Goal: Navigation & Orientation: Find specific page/section

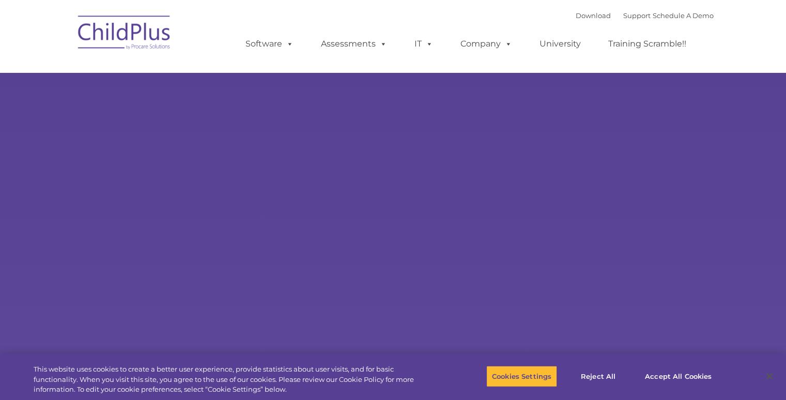
select select "MEDIUM"
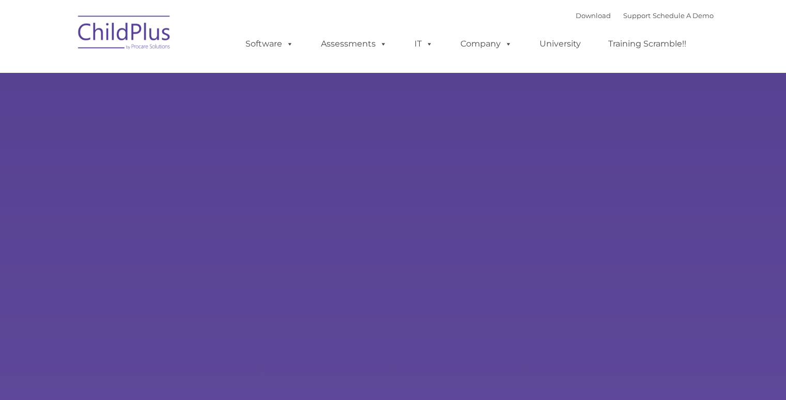
type input ""
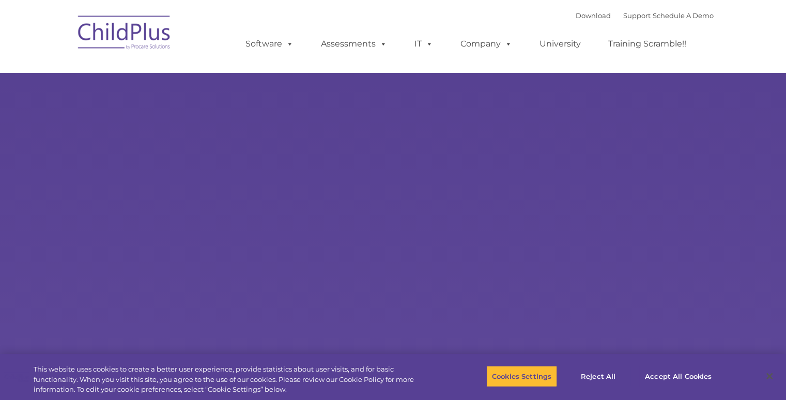
select select "MEDIUM"
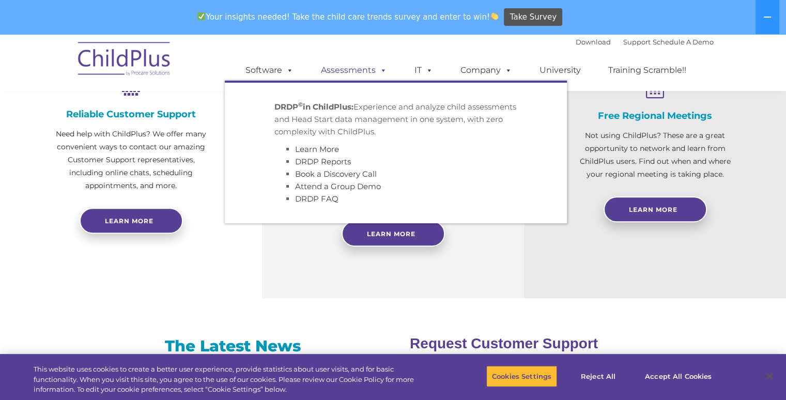
scroll to position [420, 0]
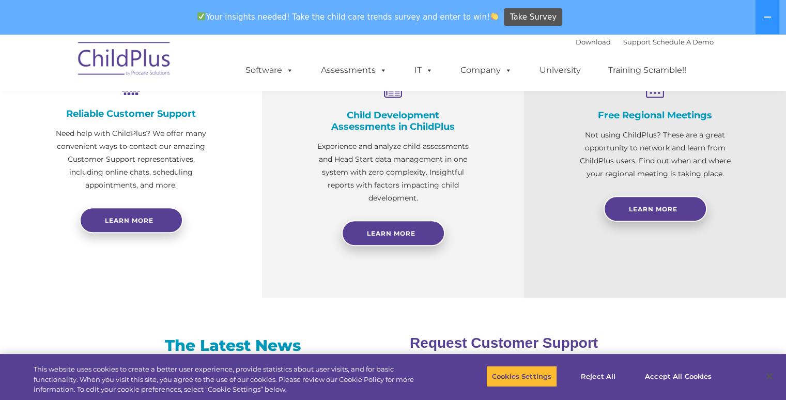
click at [272, 278] on div "Child Development Assessments in ChildPlus Experience and analyze child assessm…" at bounding box center [393, 158] width 262 height 280
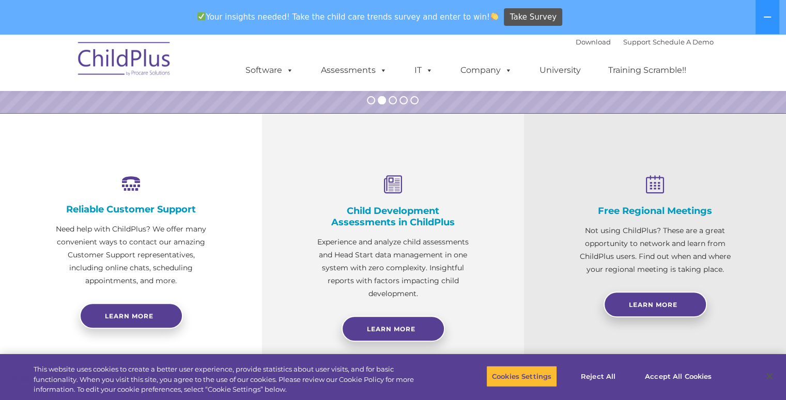
scroll to position [324, 0]
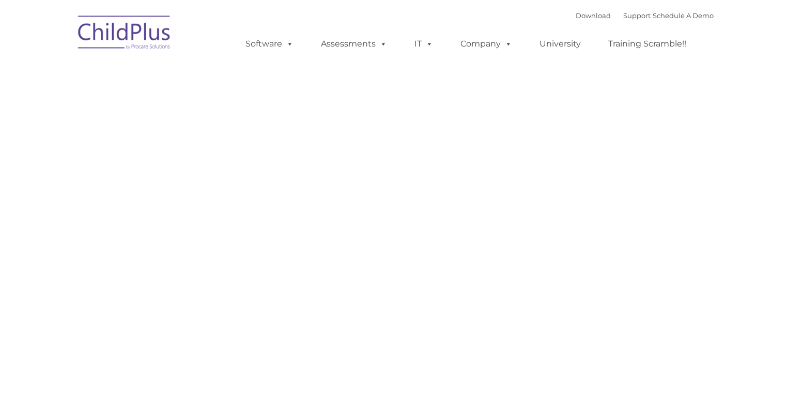
type input ""
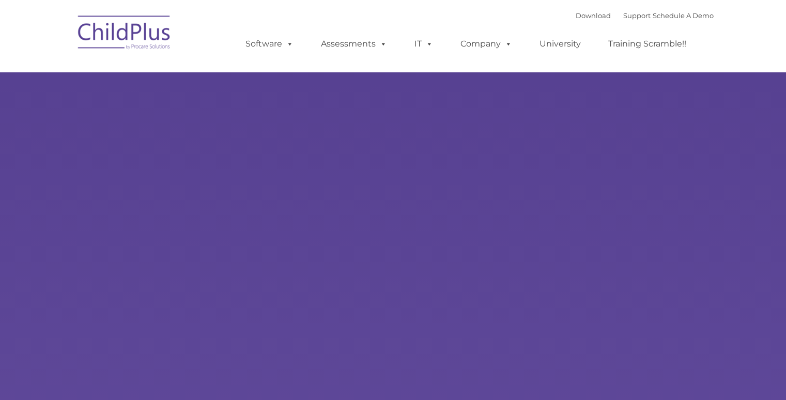
type input ""
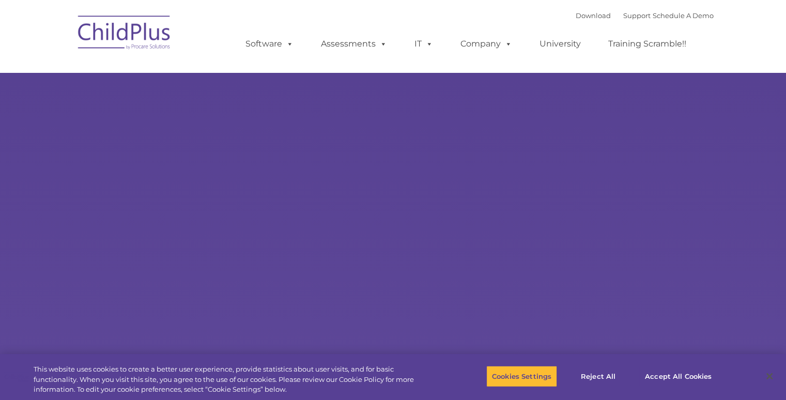
select select "MEDIUM"
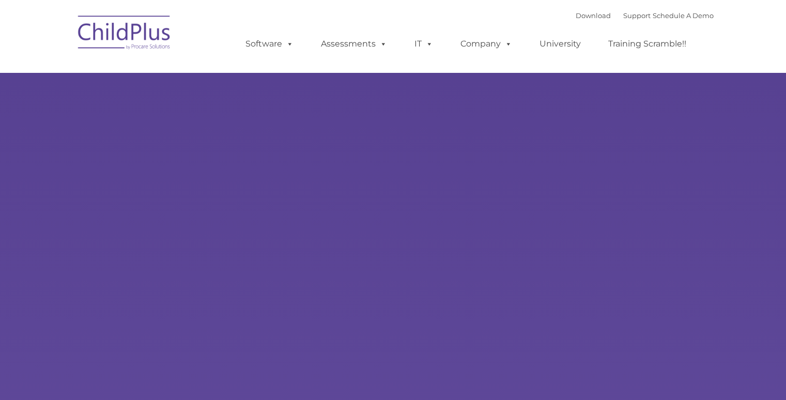
type input ""
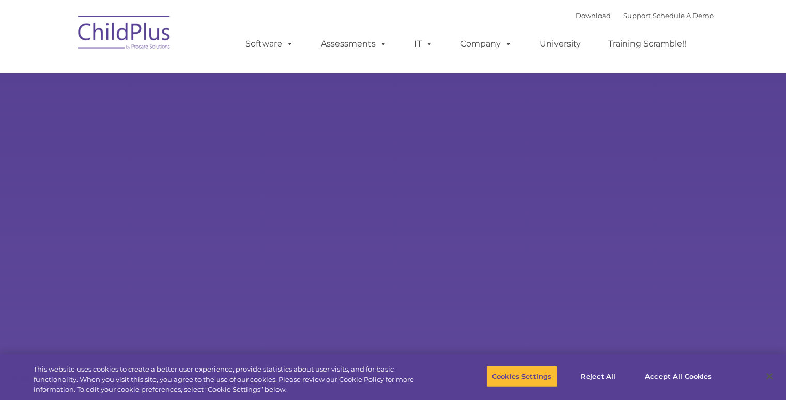
select select "MEDIUM"
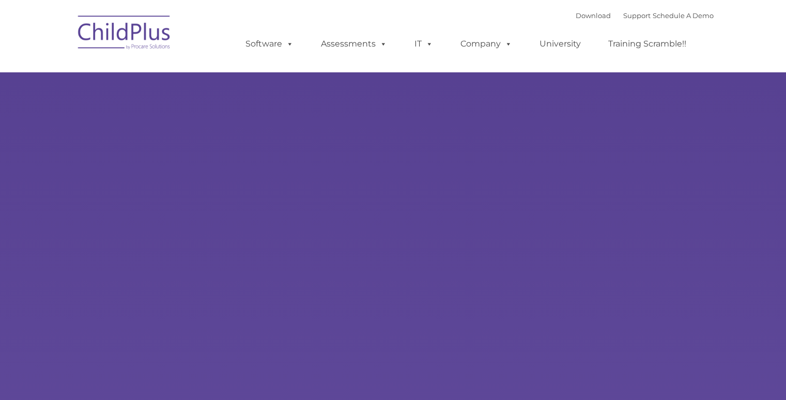
type input ""
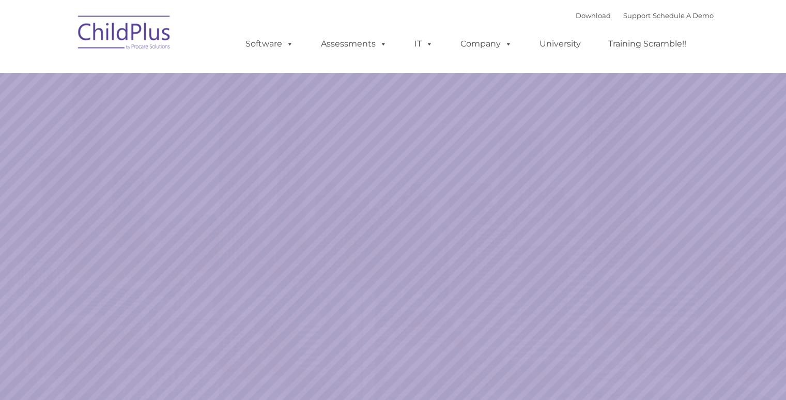
select select "MEDIUM"
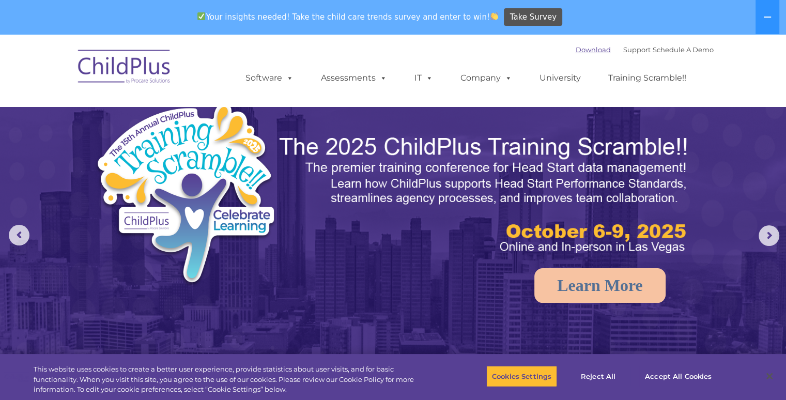
click at [581, 49] on link "Download" at bounding box center [593, 49] width 35 height 8
